Goal: Transaction & Acquisition: Purchase product/service

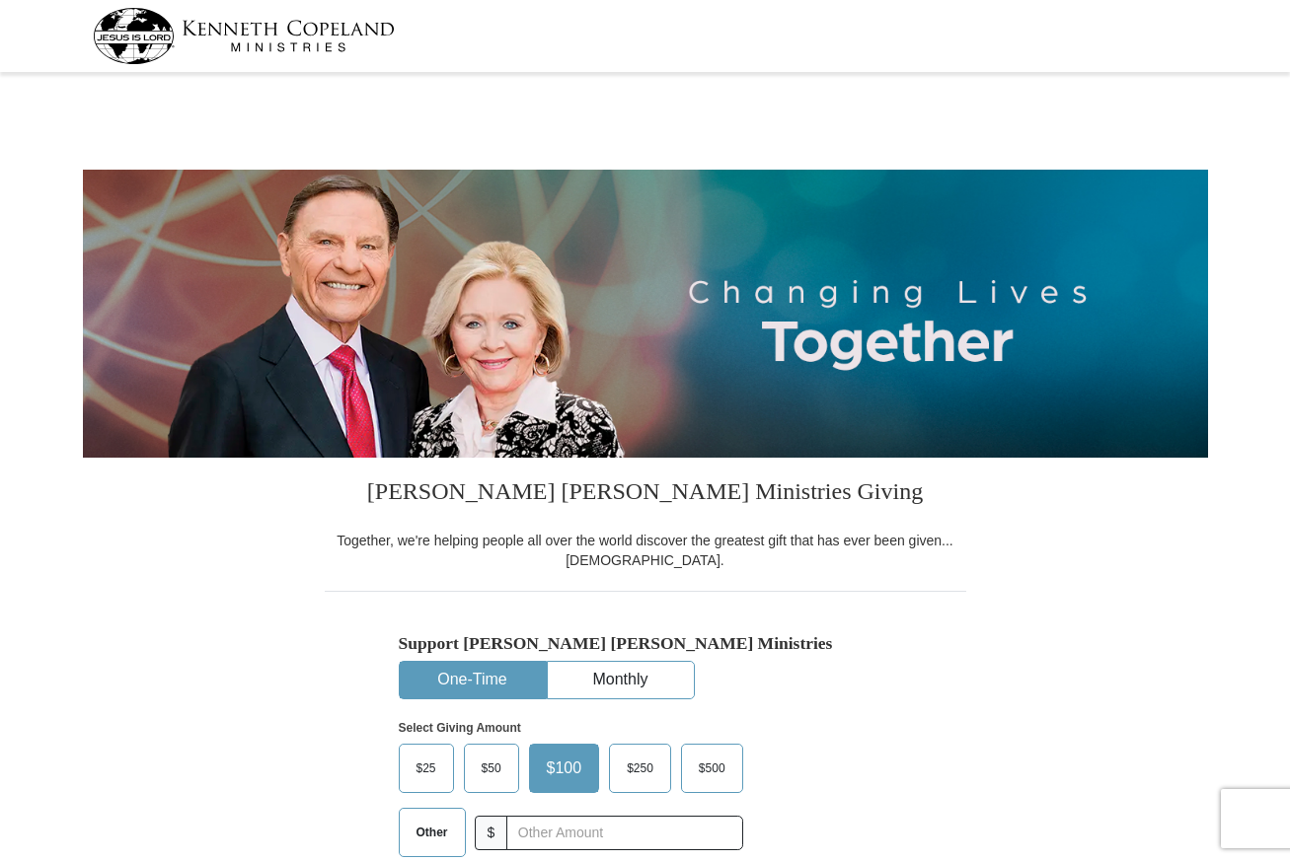
select select "SC"
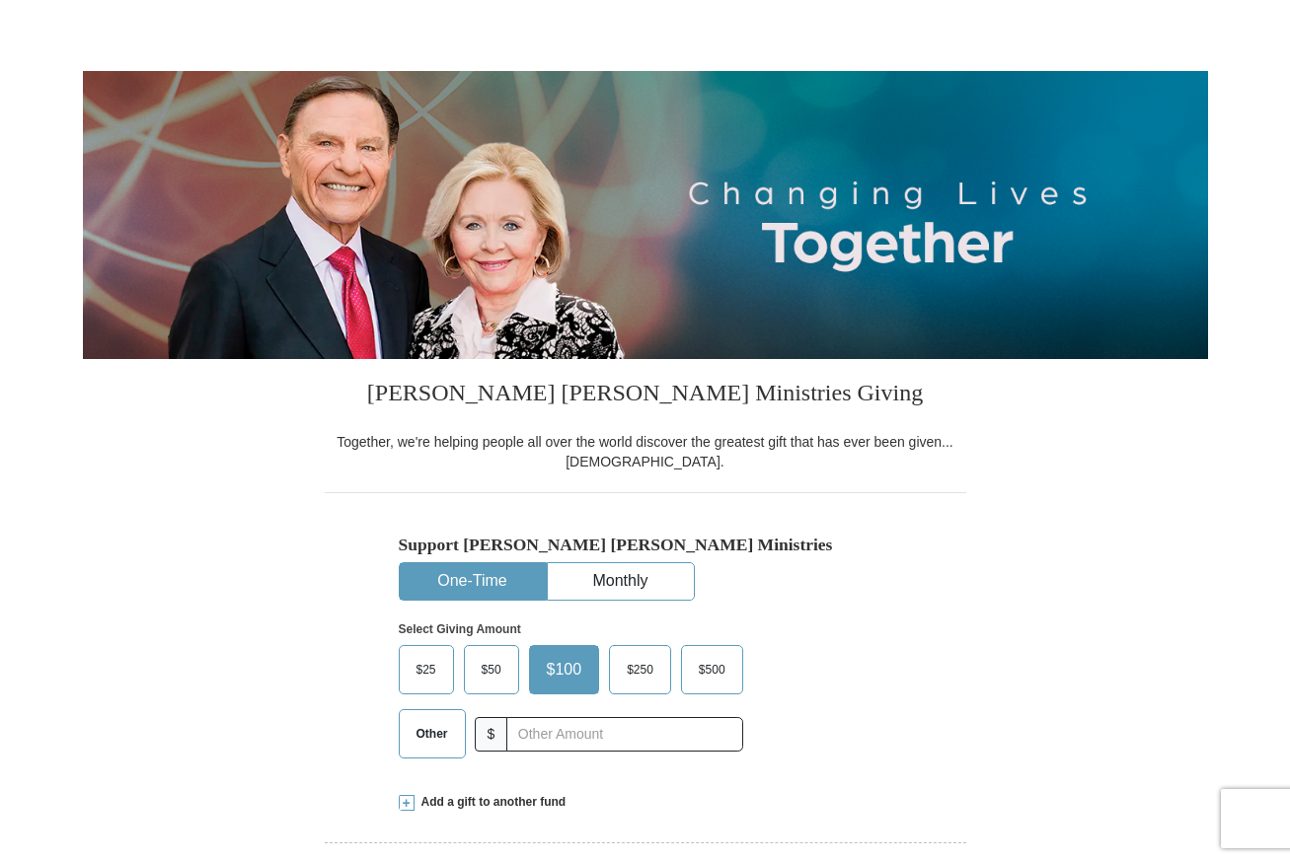
scroll to position [197, 0]
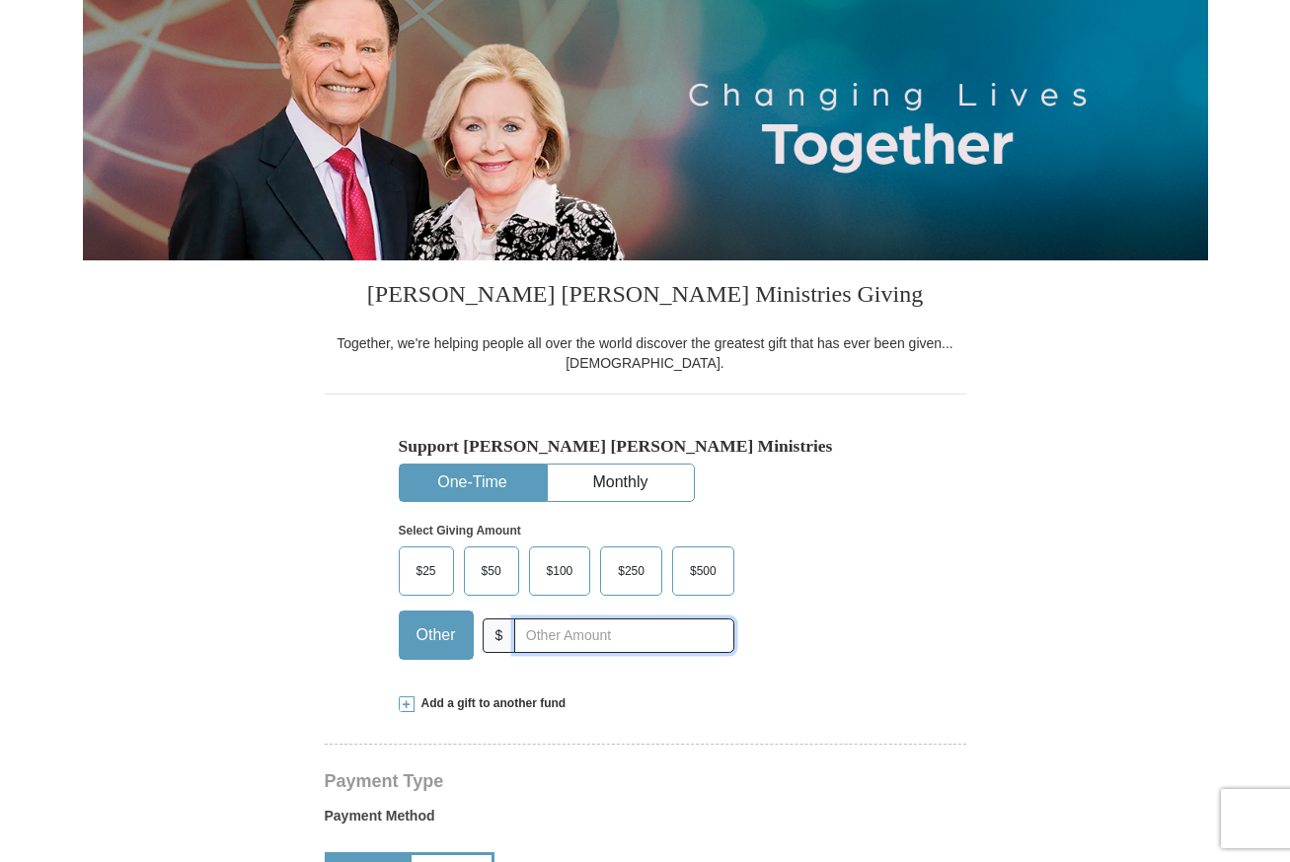
click at [558, 632] on input "text" at bounding box center [623, 636] width 219 height 35
type input "220.00"
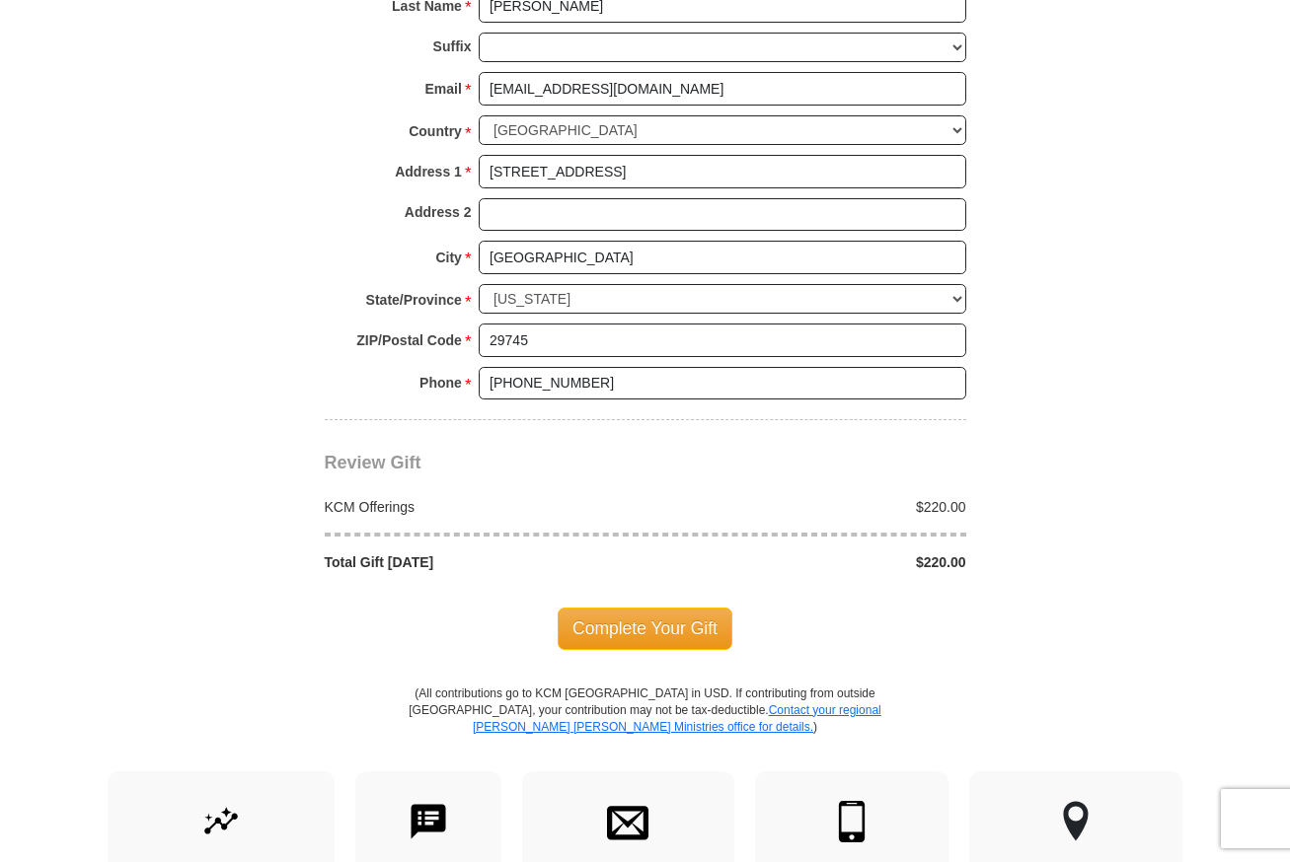
scroll to position [1480, 0]
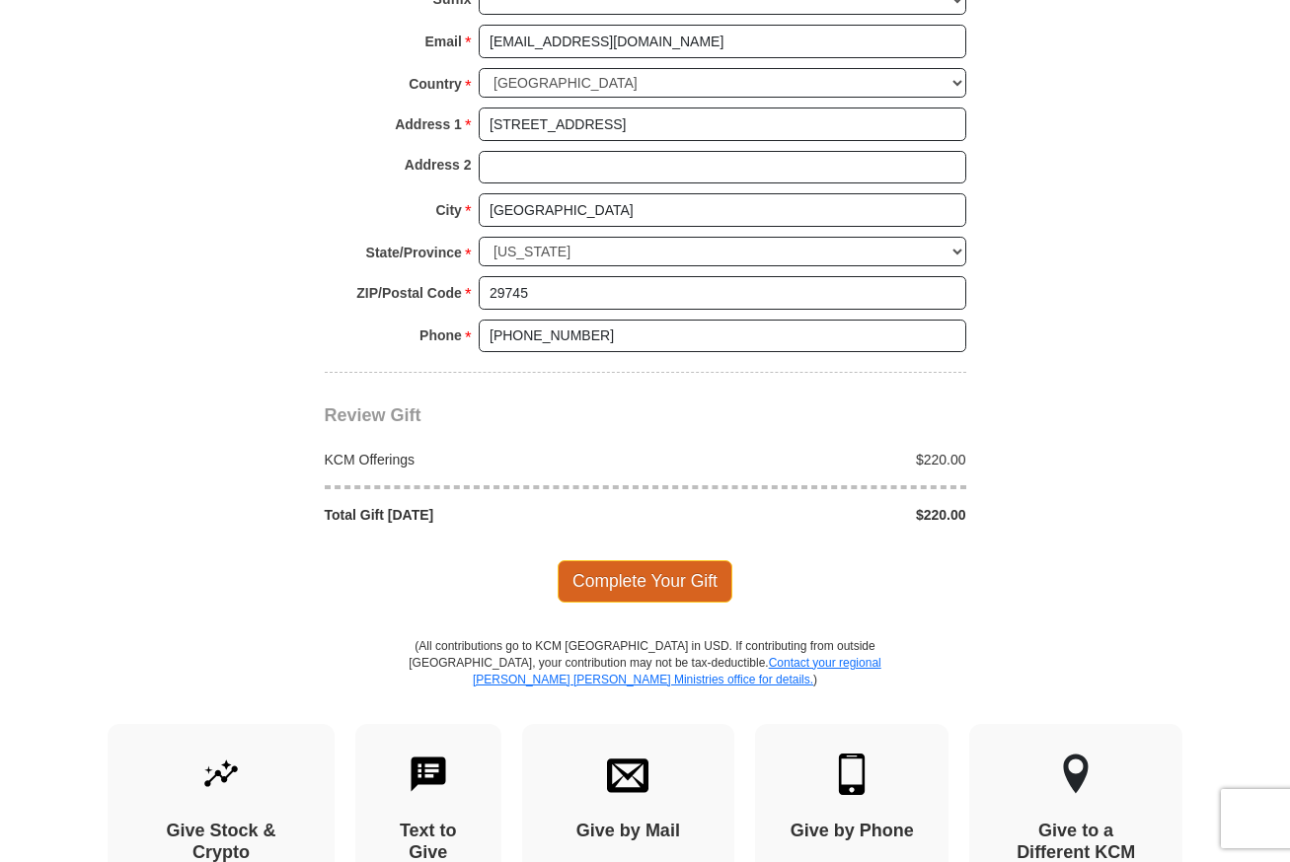
click at [638, 570] on span "Complete Your Gift" at bounding box center [645, 580] width 175 height 41
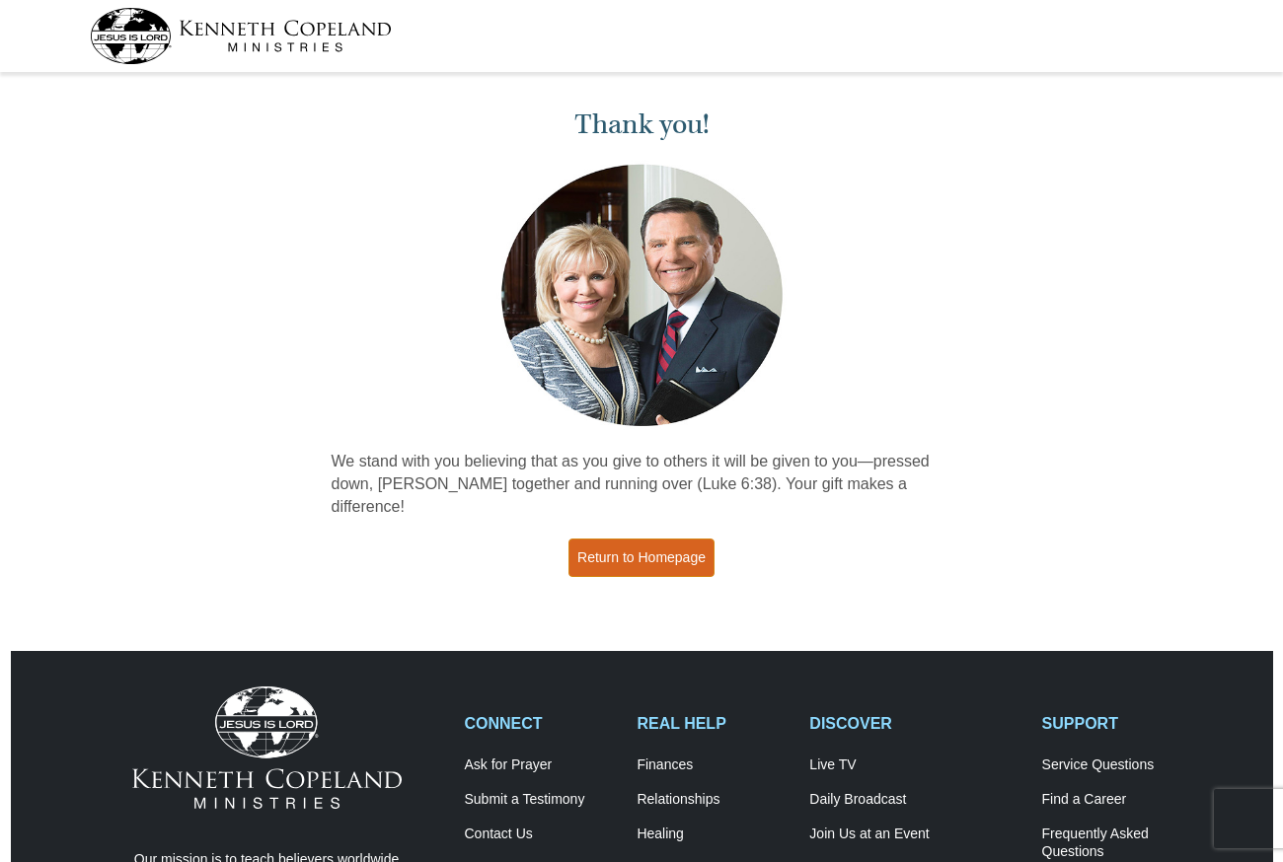
click at [654, 539] on link "Return to Homepage" at bounding box center [641, 558] width 146 height 38
